Goal: Communication & Community: Answer question/provide support

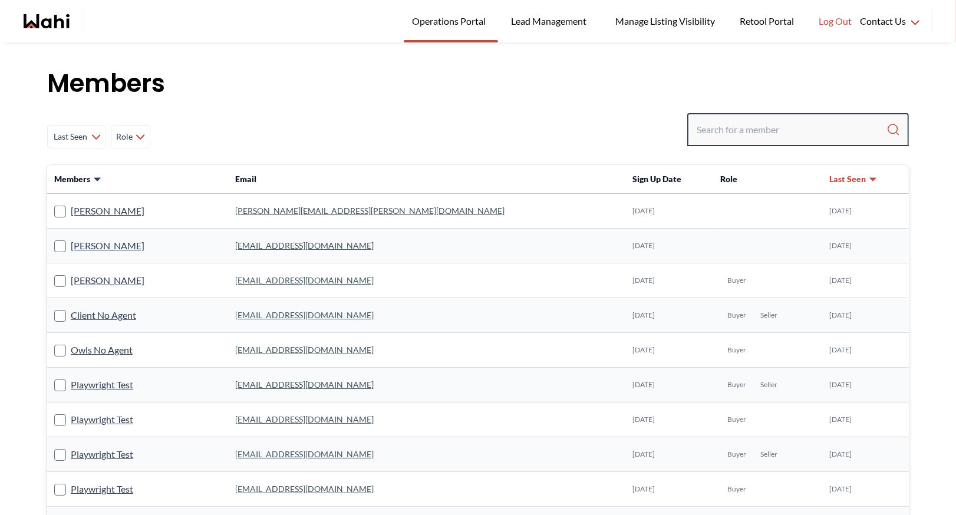
click at [739, 124] on input "Search input" at bounding box center [792, 129] width 190 height 21
type input "[PERSON_NAME]"
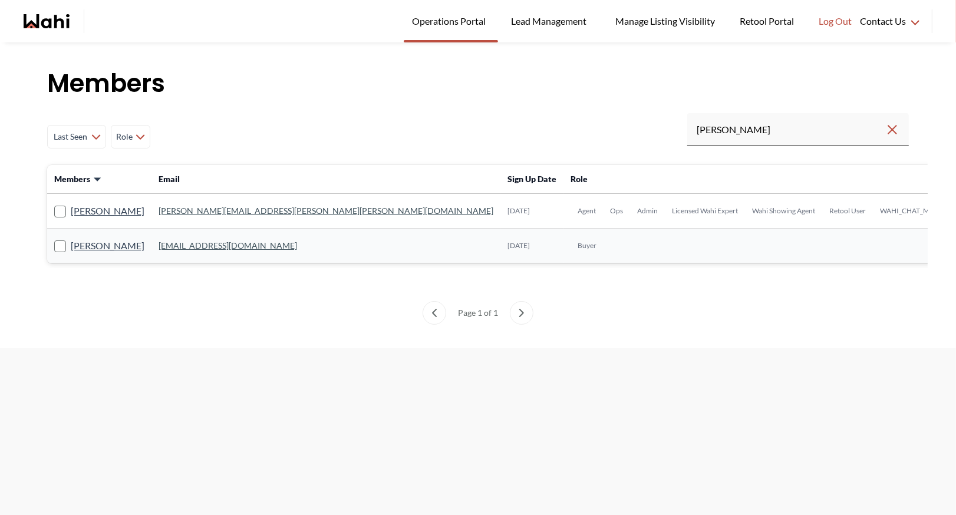
click at [208, 209] on link "[PERSON_NAME][EMAIL_ADDRESS][PERSON_NAME][PERSON_NAME][DOMAIN_NAME]" at bounding box center [326, 211] width 335 height 10
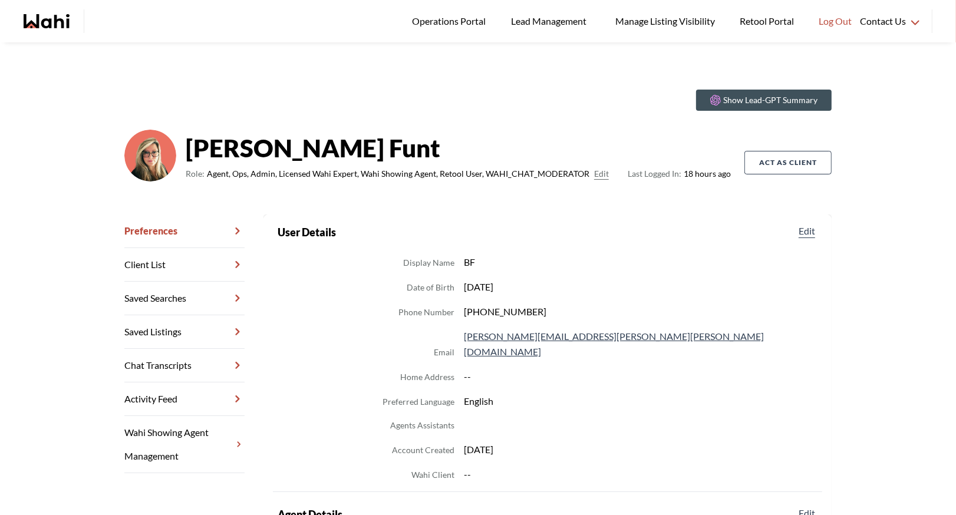
click at [181, 368] on link "Chat Transcripts" at bounding box center [184, 366] width 120 height 34
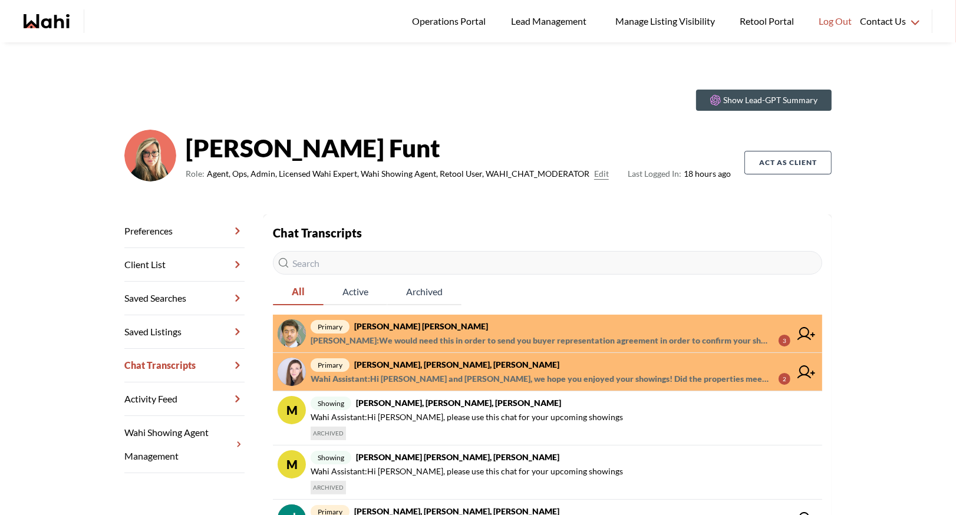
click at [420, 329] on strong "[PERSON_NAME] [PERSON_NAME]" at bounding box center [421, 326] width 134 height 10
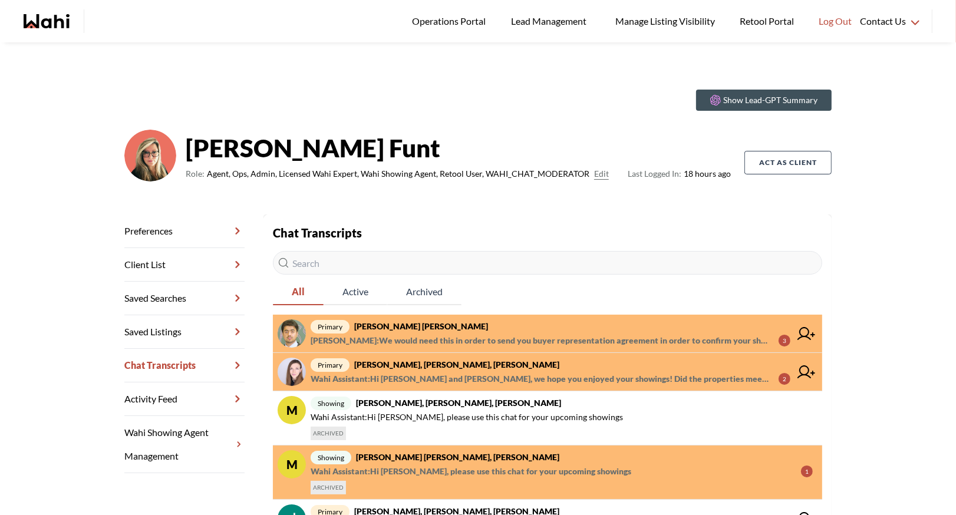
click at [482, 331] on span "primary [PERSON_NAME] [PERSON_NAME]" at bounding box center [551, 327] width 480 height 14
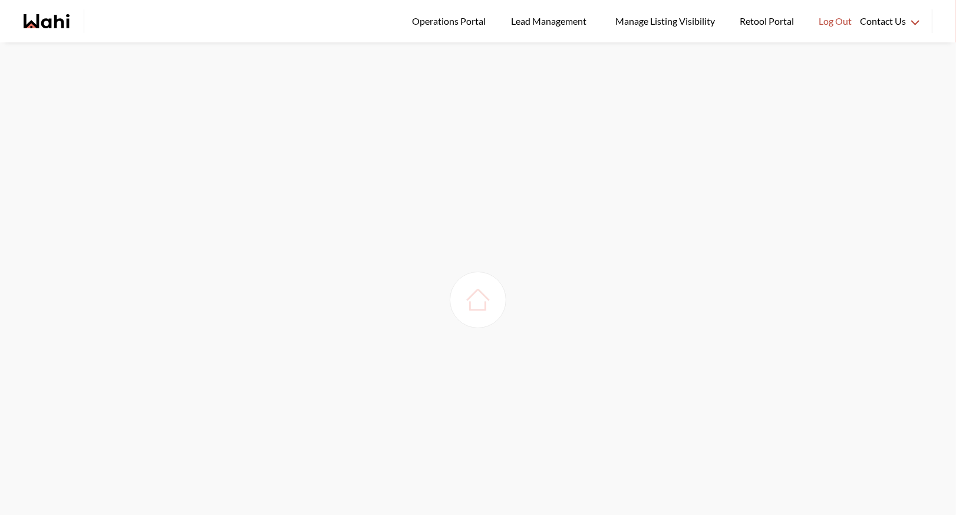
click at [474, 303] on img at bounding box center [478, 300] width 33 height 33
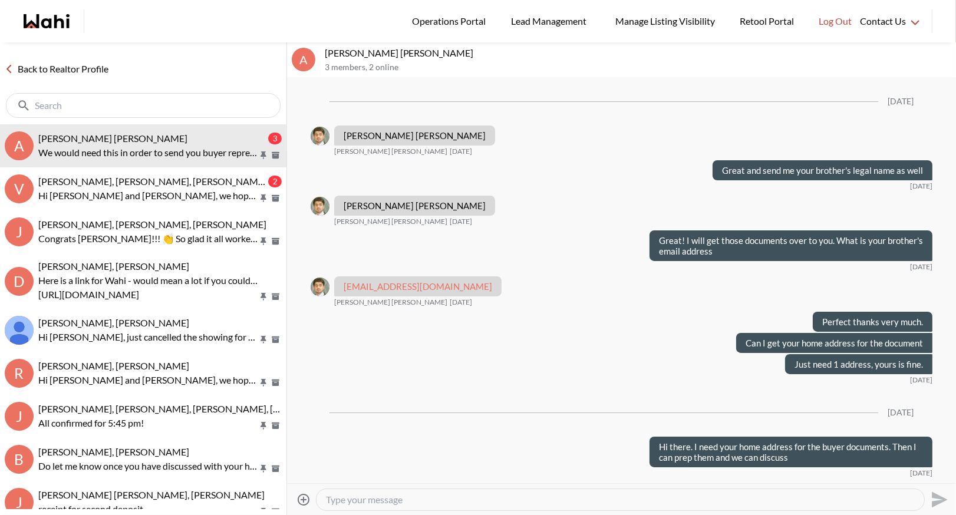
scroll to position [1145, 0]
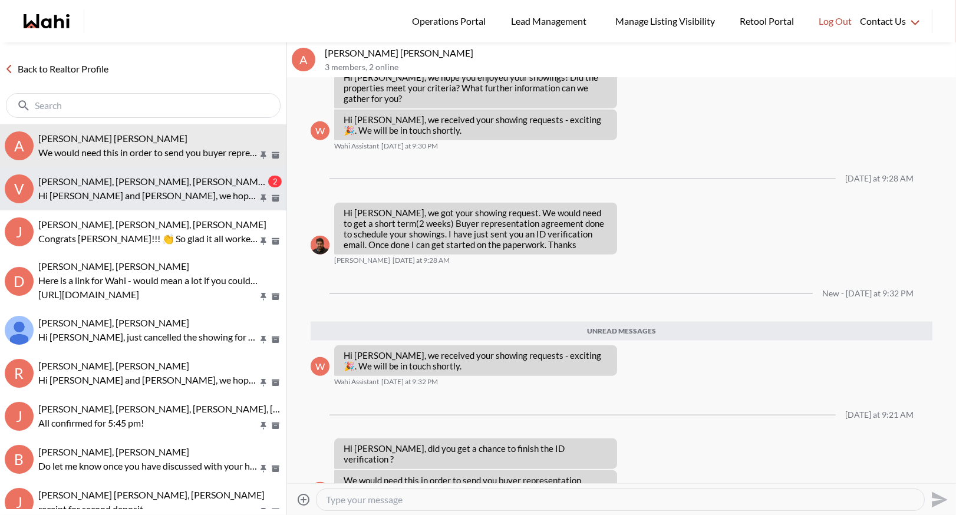
click at [49, 178] on span "[PERSON_NAME], [PERSON_NAME], [PERSON_NAME]" at bounding box center [152, 181] width 228 height 11
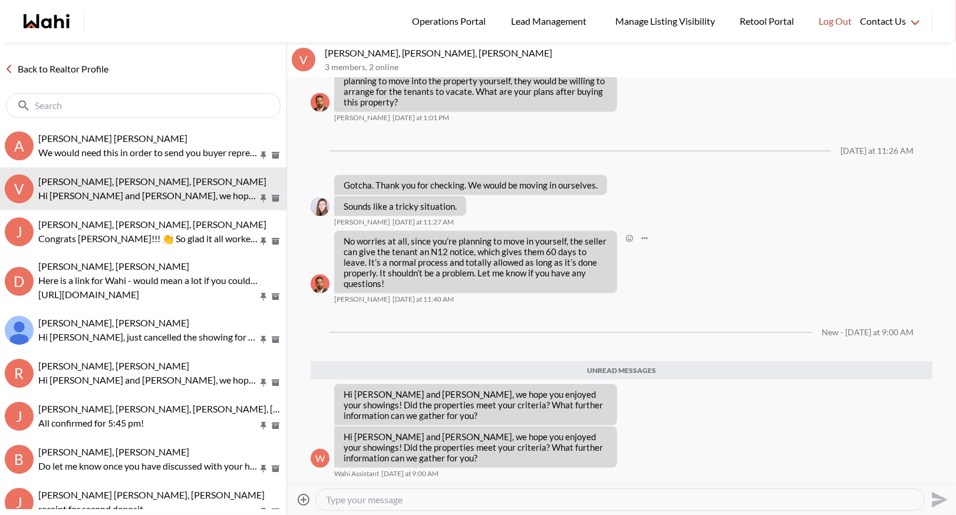
scroll to position [1547, 0]
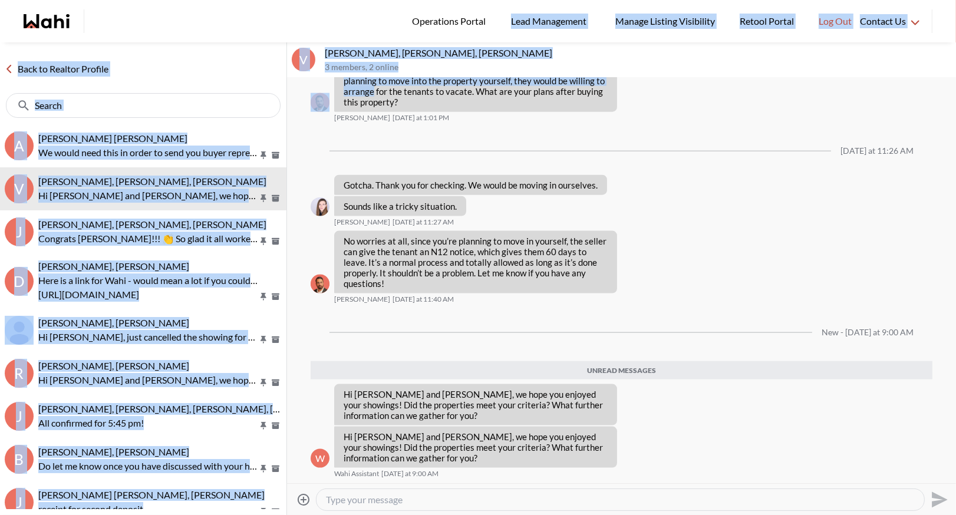
drag, startPoint x: 249, startPoint y: 34, endPoint x: 356, endPoint y: 106, distance: 129.0
click at [357, 106] on div "Logged In: Barbara Log out Operations Portal Lead Management Manage Listing Vis…" at bounding box center [478, 257] width 956 height 515
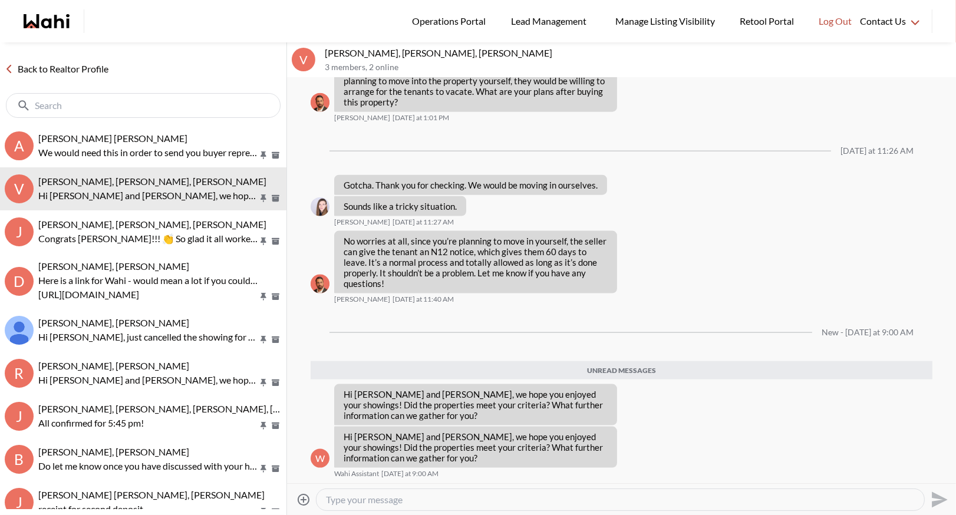
click at [229, 87] on div at bounding box center [143, 105] width 286 height 38
click at [79, 67] on link "Back to Realtor Profile" at bounding box center [56, 68] width 113 height 15
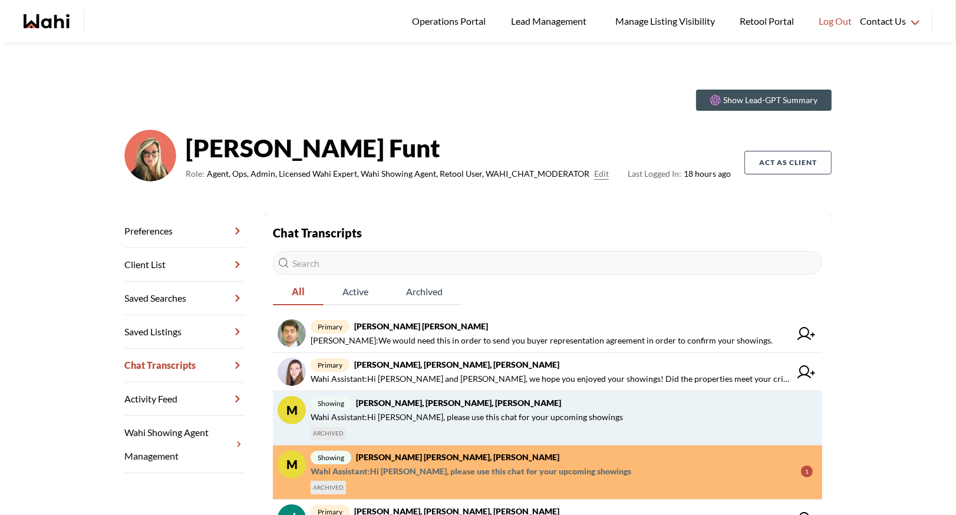
click at [384, 417] on span "Wahi Assistant : Hi Victoria, please use this chat for your upcoming showings" at bounding box center [467, 417] width 312 height 14
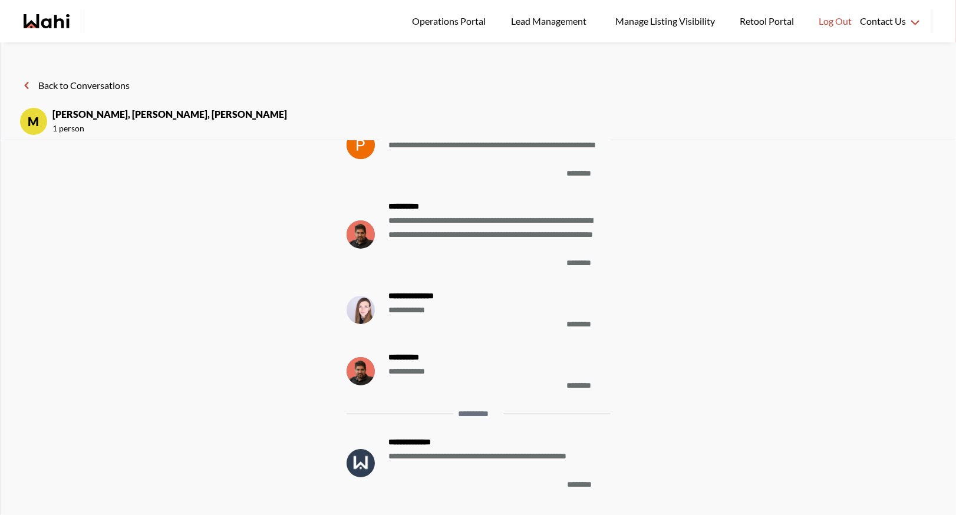
click at [63, 78] on button "Back to Conversations" at bounding box center [74, 85] width 110 height 15
